Goal: Task Accomplishment & Management: Manage account settings

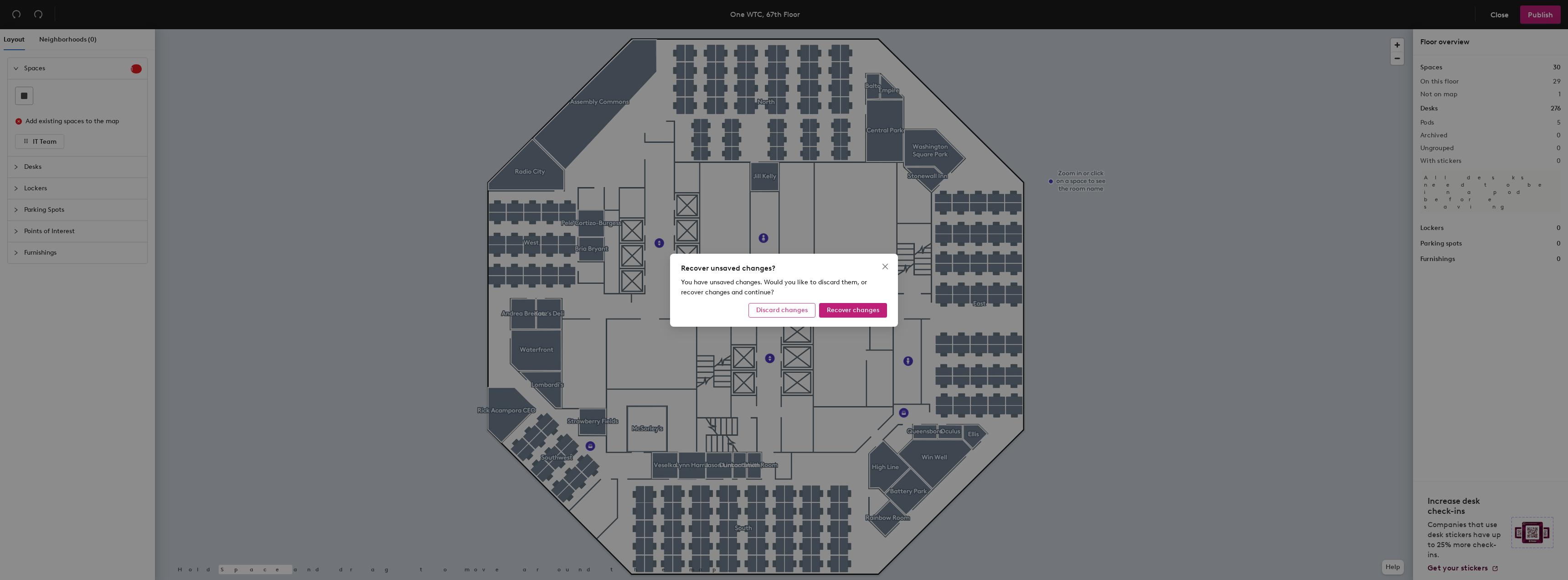
click at [777, 314] on button "Discard changes" at bounding box center [782, 309] width 67 height 15
